Goal: Navigation & Orientation: Find specific page/section

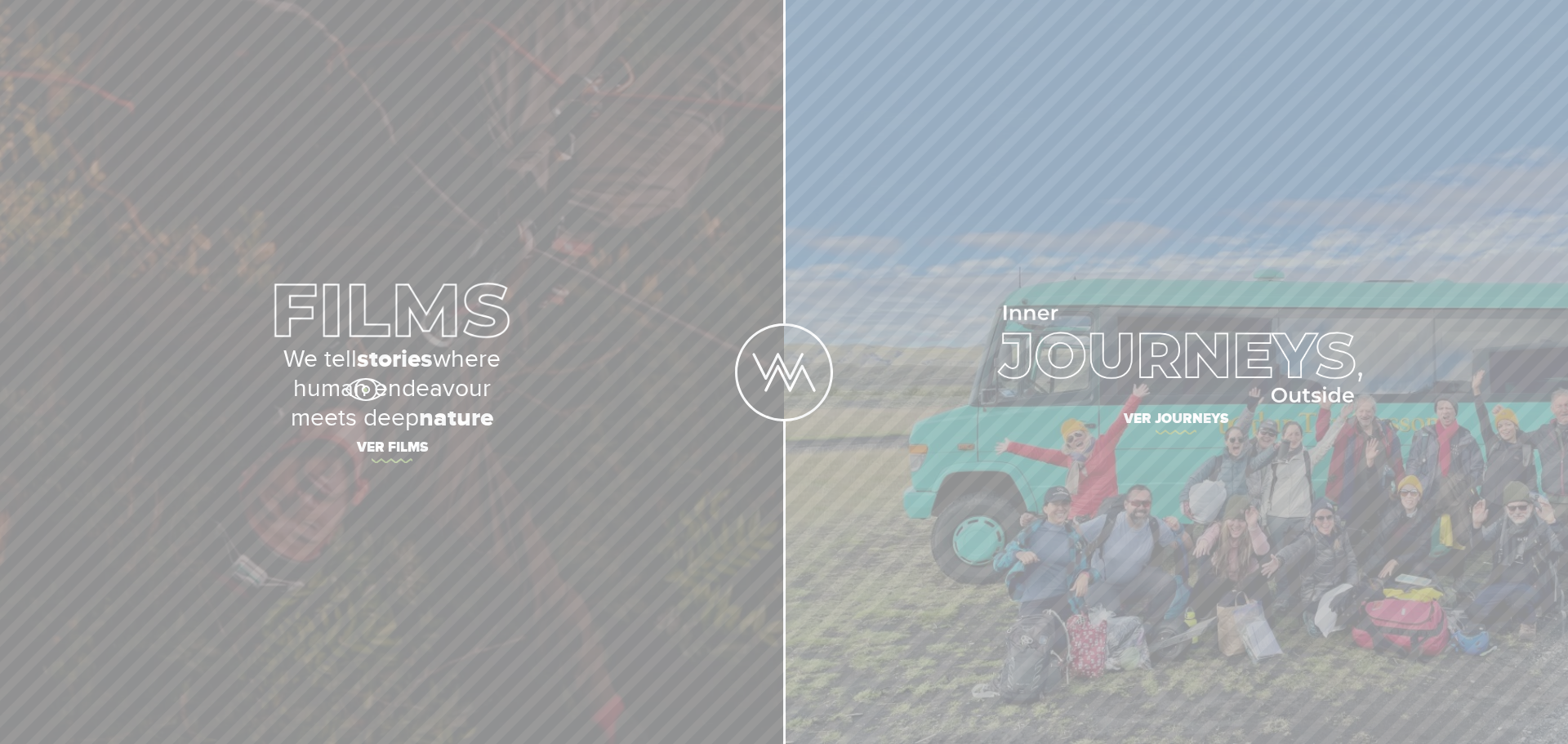
click at [365, 389] on p "We tell stories where human endeavour meets deep nature" at bounding box center [391, 388] width 571 height 88
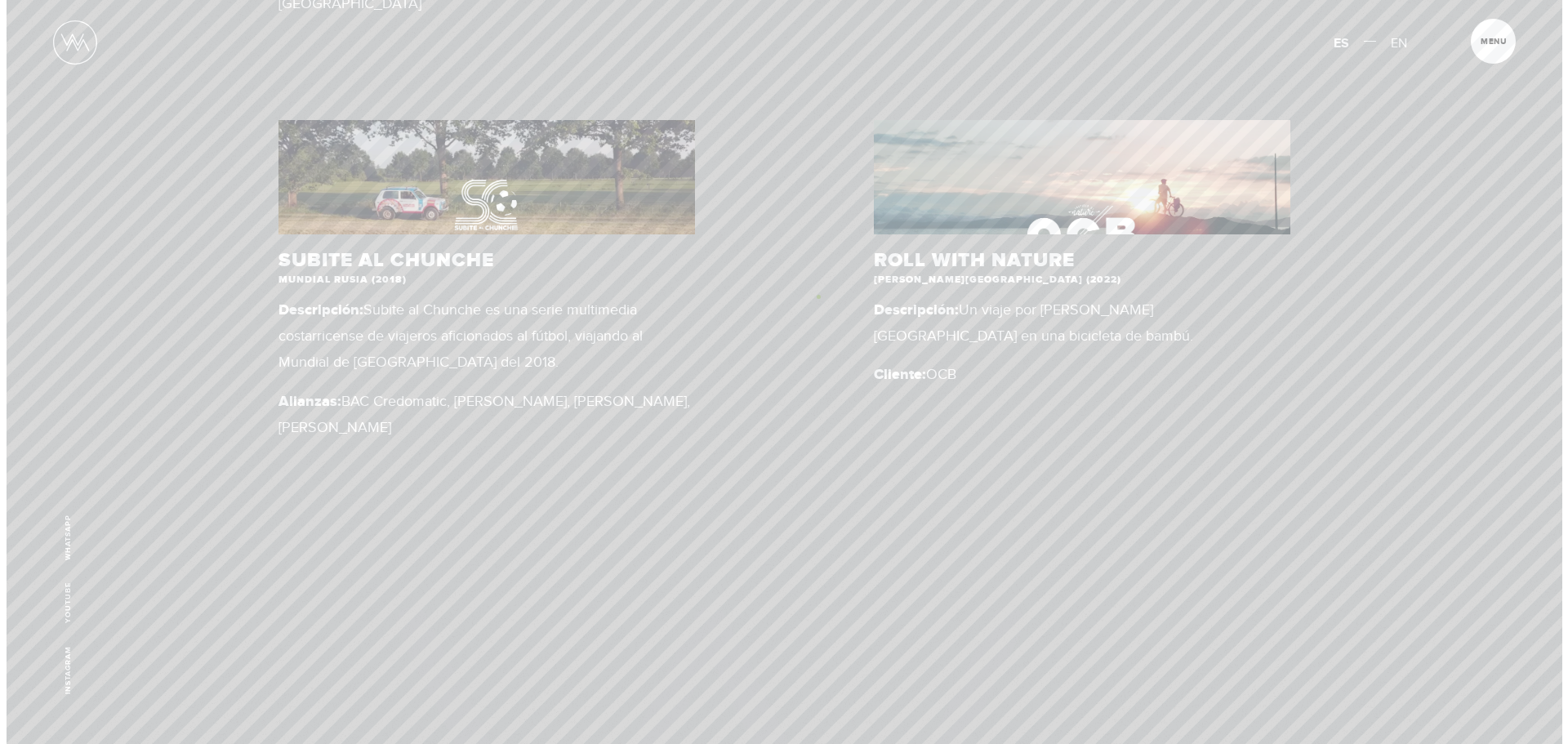
scroll to position [1268, 0]
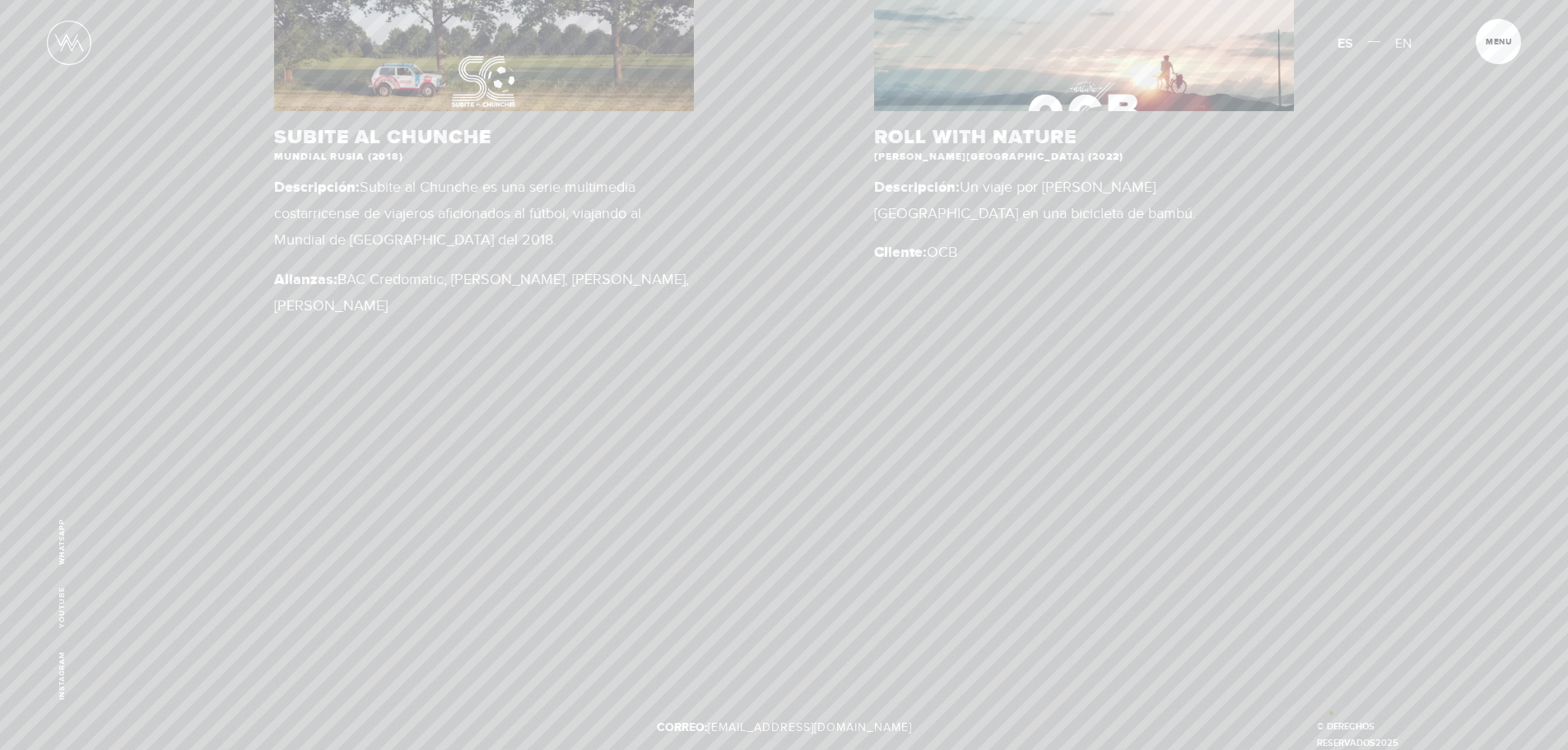
click at [1331, 719] on p "© Derechos Reservados 2025" at bounding box center [1384, 735] width 134 height 33
click at [1339, 719] on p "© Derechos Reservados 2025" at bounding box center [1384, 735] width 134 height 33
click at [1503, 38] on span "Cerrar" at bounding box center [1508, 46] width 55 height 17
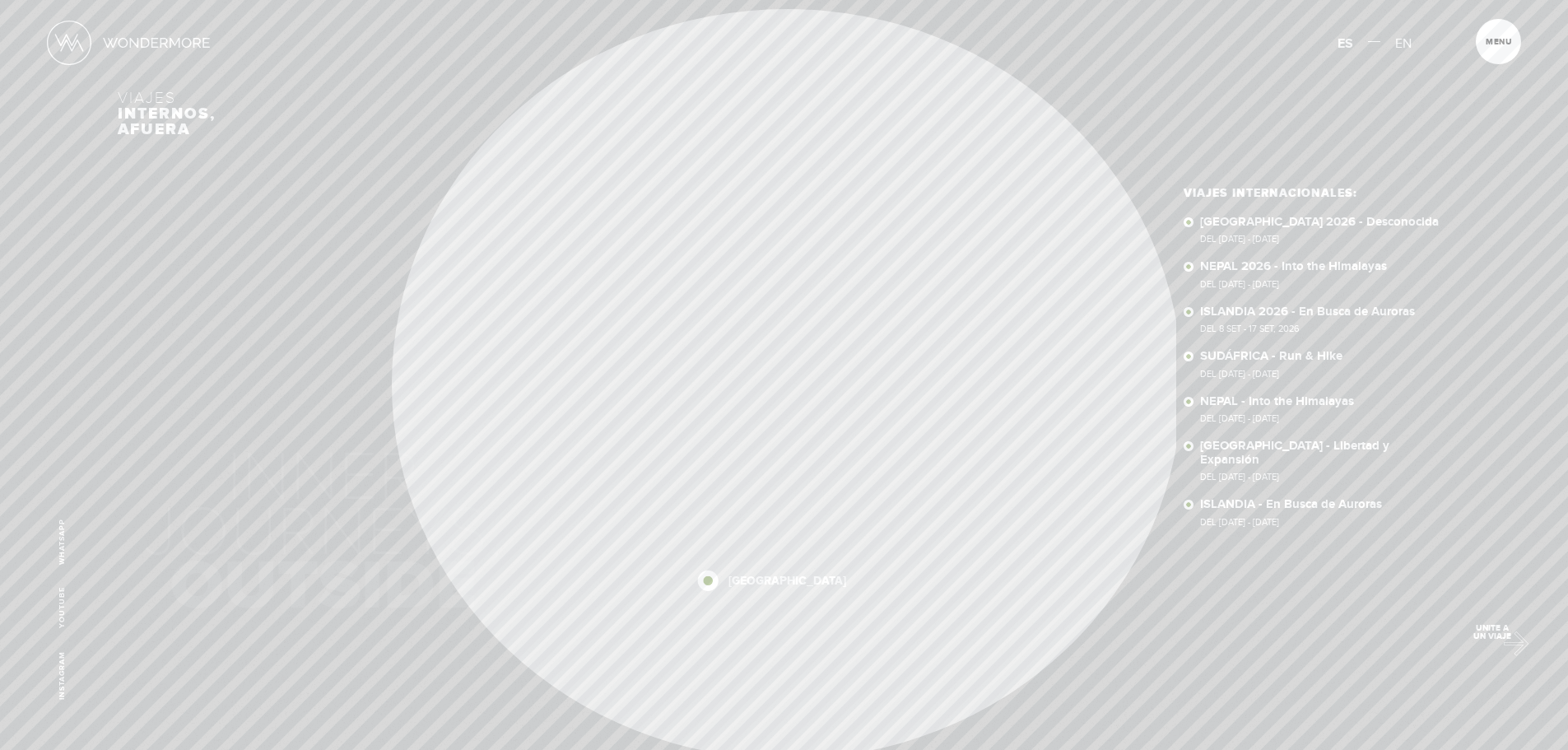
click at [1509, 640] on span "Unite a un viaje" at bounding box center [1493, 632] width 56 height 17
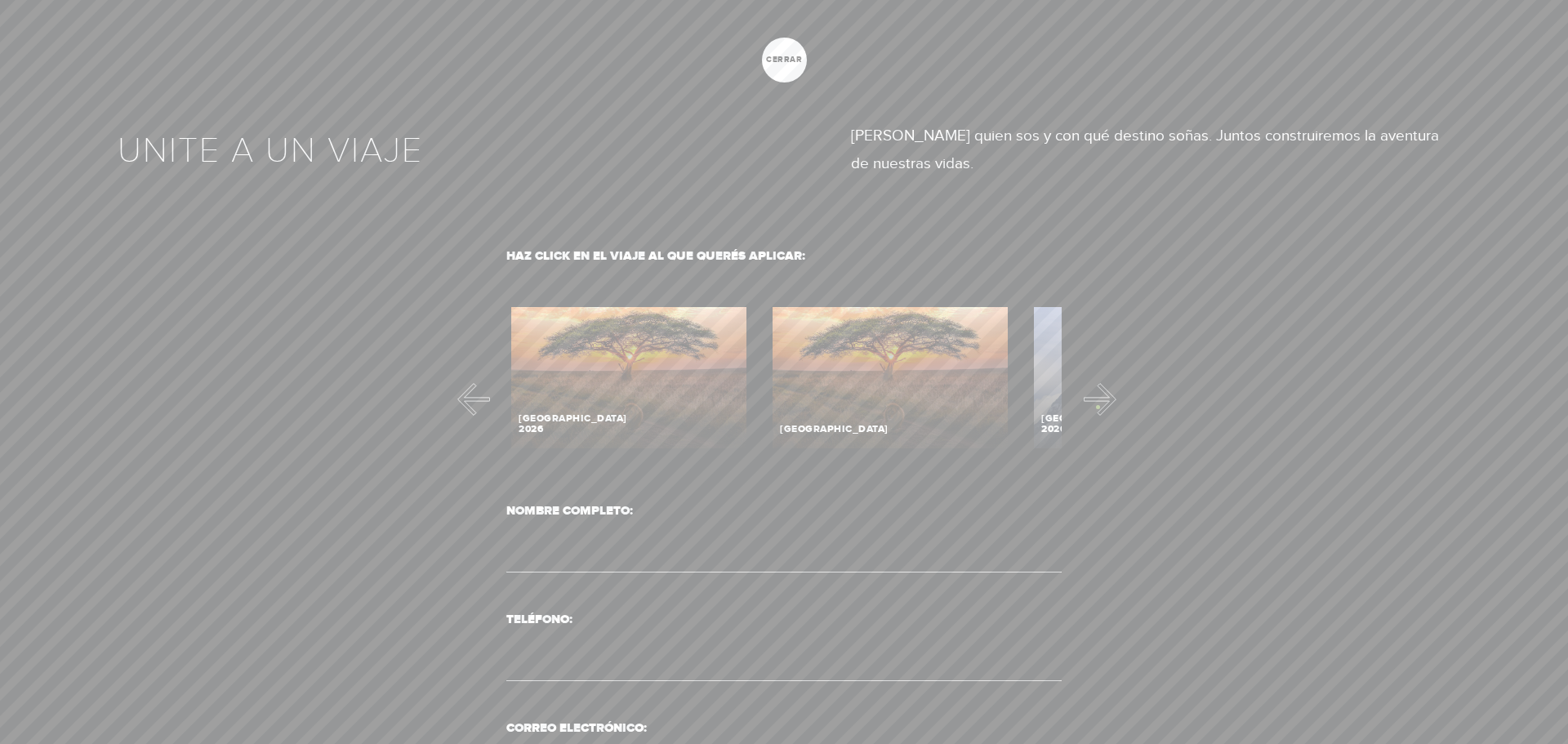
click at [1097, 407] on button "Next" at bounding box center [1100, 400] width 33 height 33
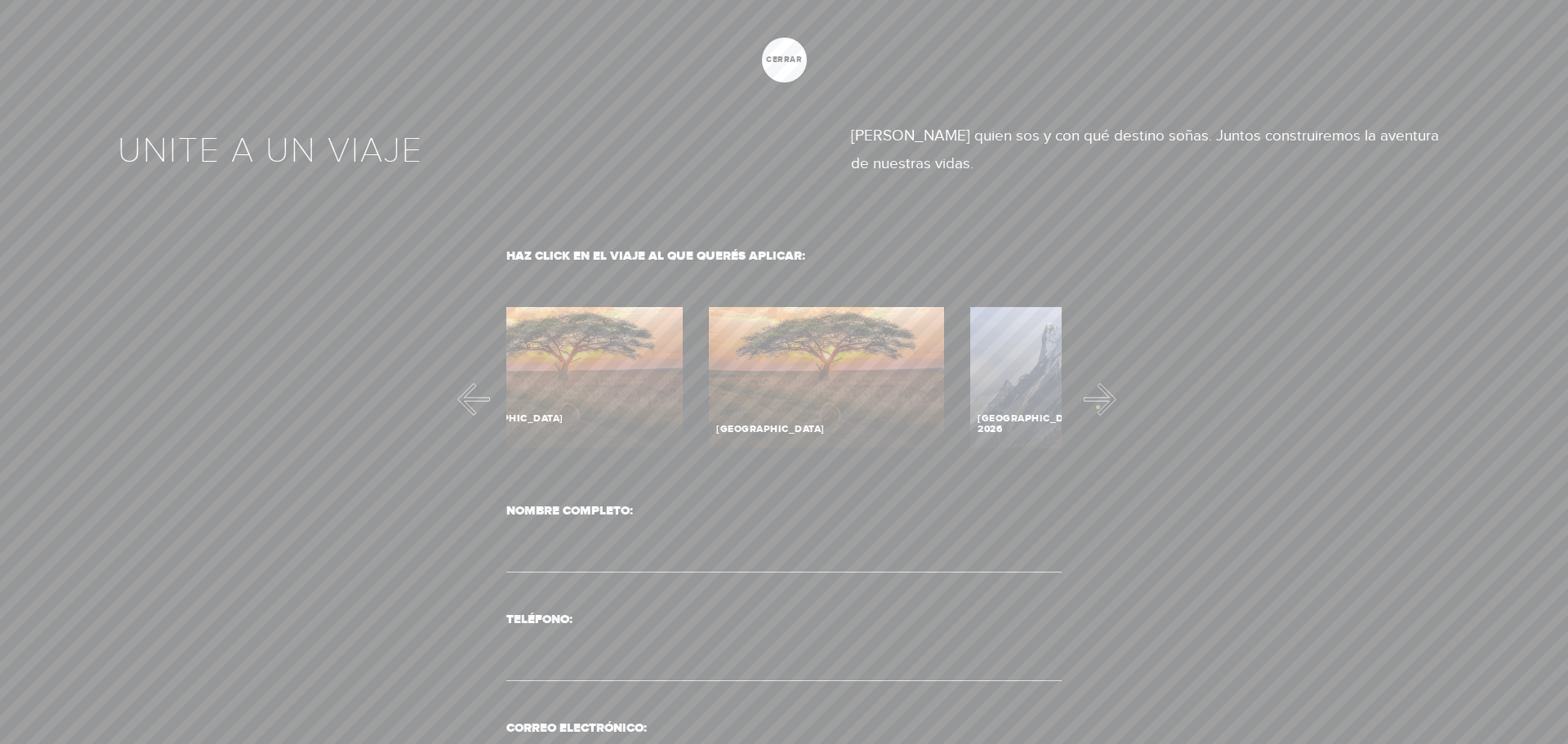
click at [1097, 407] on button "Next" at bounding box center [1100, 400] width 33 height 33
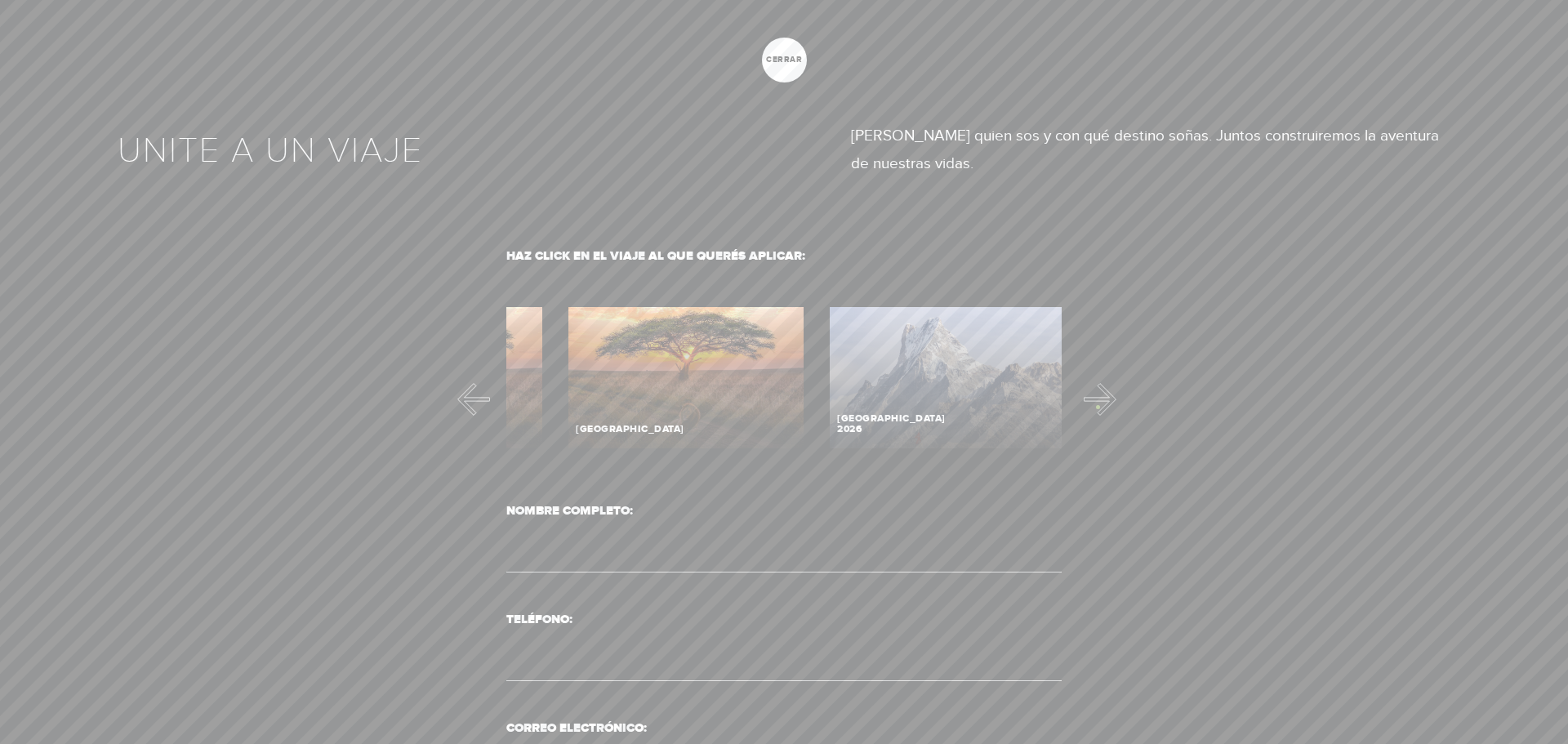
click at [1097, 407] on button "Next" at bounding box center [1100, 400] width 33 height 33
